Goal: Book appointment/travel/reservation

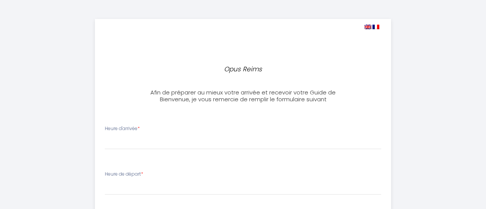
select select
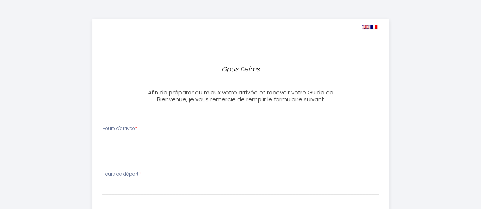
click at [365, 26] on img at bounding box center [365, 27] width 7 height 5
select select
click at [363, 26] on img at bounding box center [365, 27] width 7 height 5
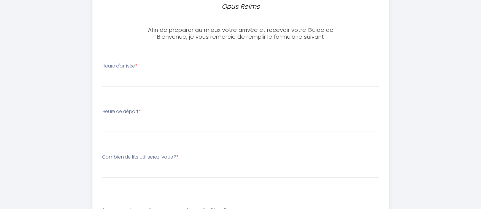
scroll to position [65, 0]
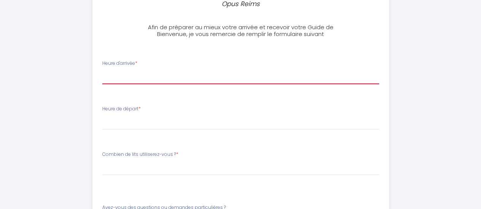
click at [131, 77] on select "16:00 16:30 17:00 17:30 18:00 18:30 19:00 19:30 20:00 20:30 21:00 21:30 22:00 2…" at bounding box center [240, 77] width 277 height 14
select select "17:30"
click at [102, 70] on select "16:00 16:30 17:00 17:30 18:00 18:30 19:00 19:30 20:00 20:30 21:00 21:30 22:00 2…" at bounding box center [240, 77] width 277 height 14
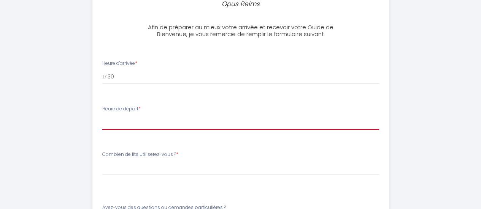
click at [135, 126] on select "00:00 00:30 01:00 01:30 02:00 02:30 03:00 03:30 04:00 04:30 05:00 05:30 06:00 0…" at bounding box center [240, 123] width 277 height 14
select select "10:30"
click at [102, 116] on select "00:00 00:30 01:00 01:30 02:00 02:30 03:00 03:30 04:00 04:30 05:00 05:30 06:00 0…" at bounding box center [240, 123] width 277 height 14
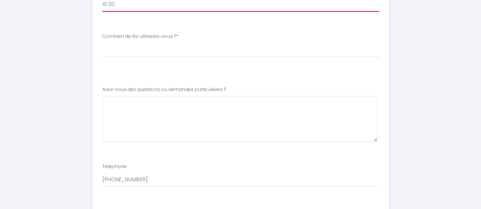
scroll to position [185, 0]
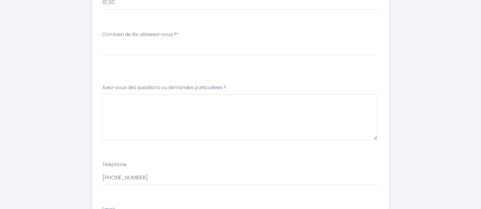
drag, startPoint x: 101, startPoint y: 34, endPoint x: 115, endPoint y: 35, distance: 13.7
click at [115, 35] on div "Combien de lits utiliserez-vous ? * Please SelectCombien de lits utiliserez-vou…" at bounding box center [240, 47] width 286 height 32
click at [106, 35] on label "Combien de lits utiliserez-vous ? *" at bounding box center [140, 34] width 76 height 7
drag, startPoint x: 100, startPoint y: 35, endPoint x: 175, endPoint y: 41, distance: 75.5
click at [175, 41] on div "Combien de lits utiliserez-vous ? * Please SelectCombien de lits utiliserez-vou…" at bounding box center [240, 47] width 286 height 32
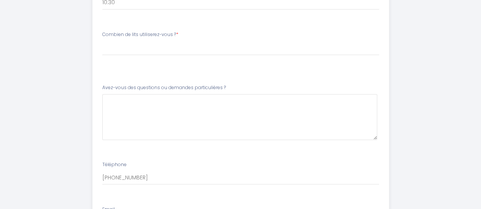
copy label "Combien de lits utiliserez-vous ? *"
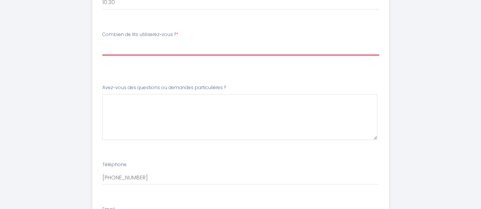
click at [194, 43] on select "Please SelectCombien de lits utiliserez-vous ? 1 lit double 2 lits doubles 2 li…" at bounding box center [240, 48] width 277 height 14
select select "2 lits doubles"
click at [102, 41] on select "Please SelectCombien de lits utiliserez-vous ? 1 lit double 2 lits doubles 2 li…" at bounding box center [240, 48] width 277 height 14
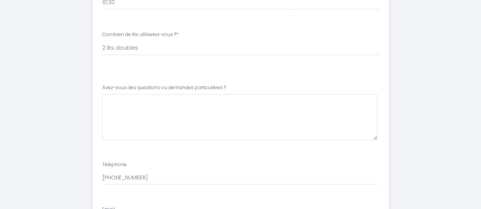
drag, startPoint x: 102, startPoint y: 87, endPoint x: 231, endPoint y: 85, distance: 129.2
click at [231, 85] on div "Avez-vous des questions ou demandes particulières ?" at bounding box center [240, 112] width 277 height 56
copy label "Avez-vous des questions ou demandes particulières ?"
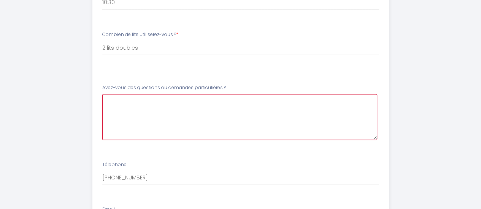
click at [184, 105] on \?3 at bounding box center [239, 117] width 275 height 46
type \?3 "No"
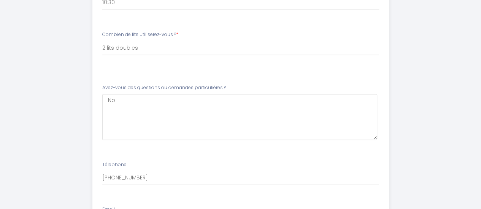
click at [427, 127] on div "Opus Reims Afin de préparer au mieux votre arrivée et recevoir votre Guide de B…" at bounding box center [240, 55] width 445 height 480
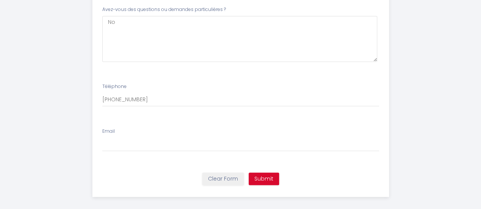
scroll to position [270, 0]
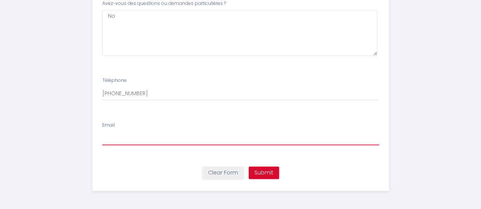
click at [112, 135] on input "Email" at bounding box center [240, 139] width 277 height 14
type input "[EMAIL_ADDRESS][DOMAIN_NAME]"
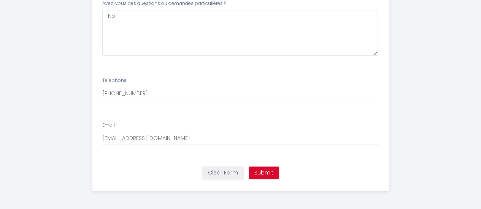
click at [271, 174] on button "Submit" at bounding box center [263, 173] width 30 height 13
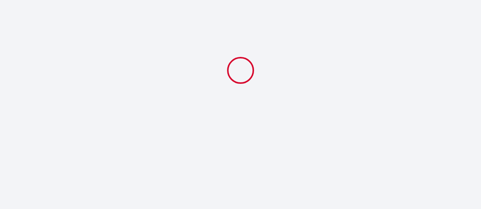
scroll to position [0, 0]
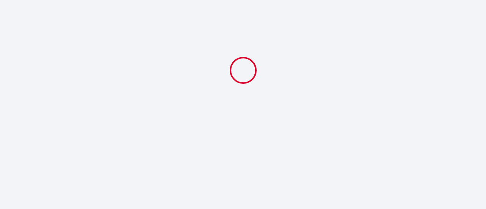
select select "17:30"
select select "10:30"
select select "2 lits doubles"
